Goal: Information Seeking & Learning: Learn about a topic

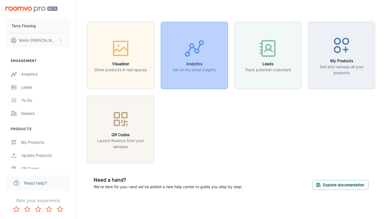
click at [184, 66] on h6 "Analytics" at bounding box center [195, 64] width 44 height 6
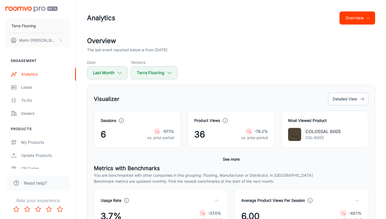
drag, startPoint x: 331, startPoint y: 130, endPoint x: 314, endPoint y: 133, distance: 17.4
click at [331, 130] on p "COLOSSAL 6005" at bounding box center [323, 131] width 35 height 7
click at [306, 134] on p "CSL-6005" at bounding box center [323, 137] width 35 height 6
drag, startPoint x: 341, startPoint y: 133, endPoint x: 311, endPoint y: 132, distance: 30.2
click at [307, 133] on div "COLOSSAL 6005 CSL-6005" at bounding box center [324, 134] width 73 height 13
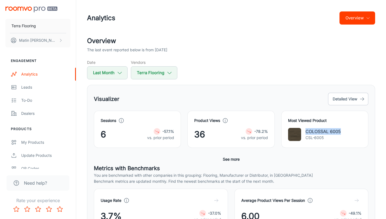
copy p "COLOSSAL 6005"
click at [289, 134] on img at bounding box center [294, 134] width 13 height 13
drag, startPoint x: 311, startPoint y: 131, endPoint x: 315, endPoint y: 124, distance: 8.2
click at [311, 131] on p "COLOSSAL 6005" at bounding box center [323, 131] width 35 height 7
click at [341, 96] on button "Detailed View" at bounding box center [348, 99] width 40 height 13
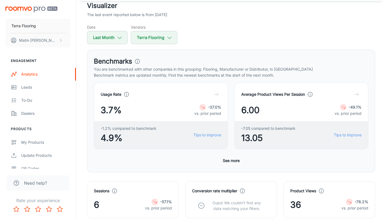
scroll to position [72, 0]
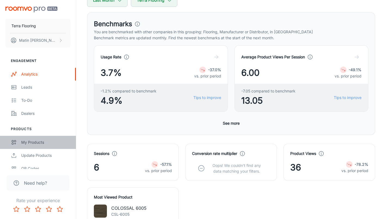
click at [34, 145] on div "My Products" at bounding box center [45, 142] width 49 height 6
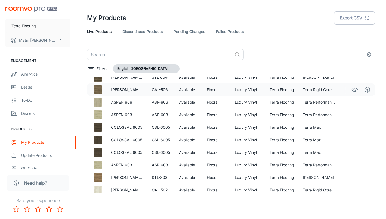
scroll to position [75, 0]
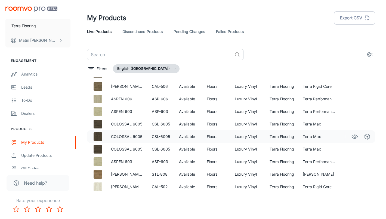
click at [99, 138] on img at bounding box center [98, 136] width 9 height 9
click at [122, 137] on p "COLOSSAL 6005" at bounding box center [127, 136] width 32 height 6
click at [326, 136] on td "Terra Max" at bounding box center [319, 136] width 41 height 13
click at [354, 137] on icon "See in Visualizer" at bounding box center [355, 136] width 7 height 7
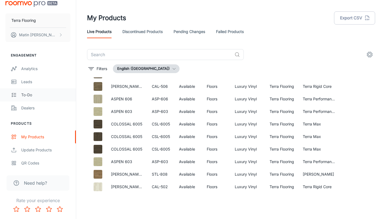
click at [27, 89] on link "To-do" at bounding box center [38, 94] width 76 height 13
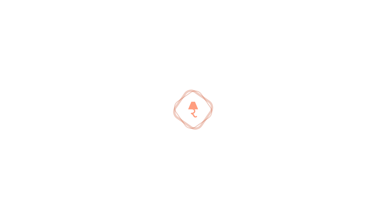
click at [28, 83] on div at bounding box center [193, 109] width 386 height 219
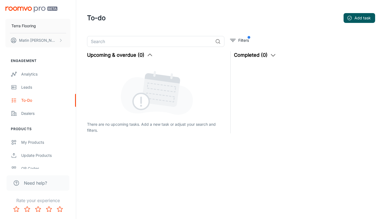
click at [28, 83] on link "Leads" at bounding box center [38, 87] width 76 height 13
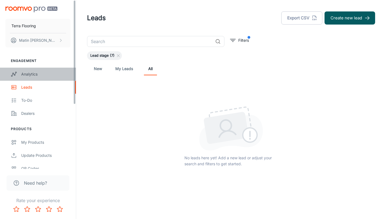
click at [26, 76] on div "Analytics" at bounding box center [45, 74] width 49 height 6
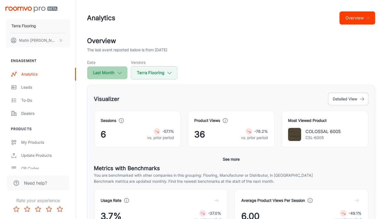
click at [100, 69] on button "Last Month" at bounding box center [107, 72] width 41 height 13
select select "7"
select select "2025"
select select "7"
select select "2025"
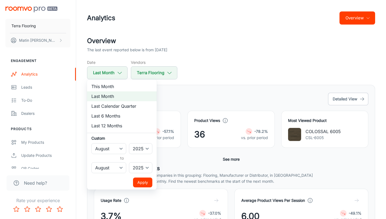
click at [107, 124] on li "Last 12 Months" at bounding box center [122, 126] width 70 height 10
select select "8"
select select "2024"
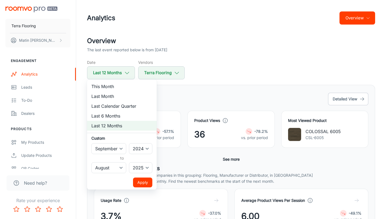
click at [142, 184] on button "Apply" at bounding box center [142, 182] width 19 height 10
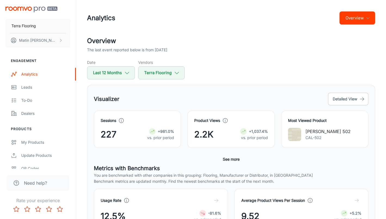
click at [295, 130] on img at bounding box center [294, 134] width 13 height 13
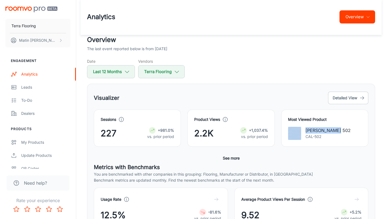
drag, startPoint x: 344, startPoint y: 132, endPoint x: 303, endPoint y: 130, distance: 40.6
click at [303, 130] on div "[PERSON_NAME] 502 CAL-502" at bounding box center [324, 133] width 73 height 13
copy p "[PERSON_NAME] 502"
click at [33, 141] on div "My Products" at bounding box center [45, 142] width 49 height 6
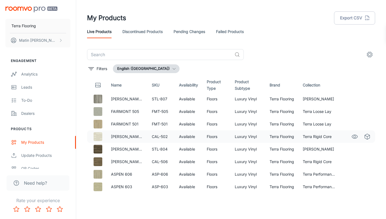
click at [99, 139] on img at bounding box center [98, 136] width 9 height 9
click at [108, 139] on td "[PERSON_NAME] 502" at bounding box center [127, 136] width 41 height 13
click at [115, 136] on p "[PERSON_NAME] 502" at bounding box center [127, 136] width 32 height 6
click at [356, 137] on icon "See in Visualizer" at bounding box center [355, 136] width 7 height 7
